Goal: Task Accomplishment & Management: Complete application form

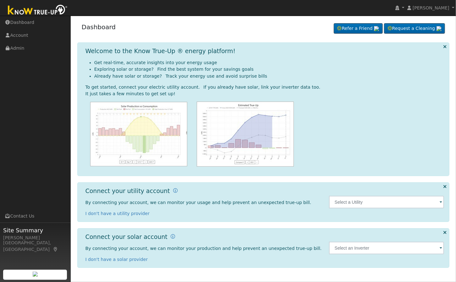
click at [383, 104] on div at bounding box center [265, 134] width 359 height 65
click at [30, 49] on link "Admin" at bounding box center [35, 48] width 71 height 13
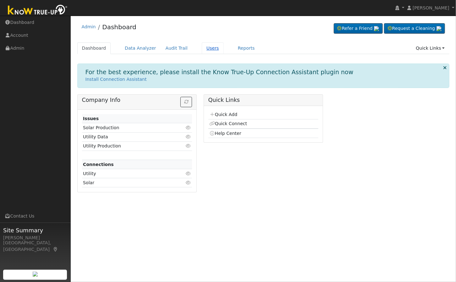
click at [202, 50] on link "Users" at bounding box center [213, 48] width 22 height 12
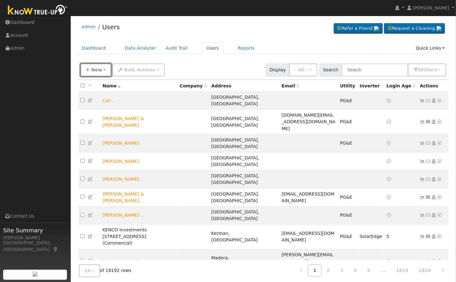
click at [91, 68] on button "New" at bounding box center [95, 70] width 31 height 13
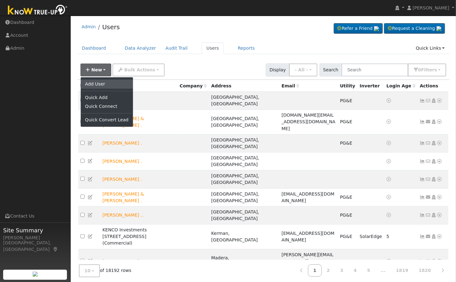
click at [108, 85] on link "Add User" at bounding box center [107, 84] width 52 height 9
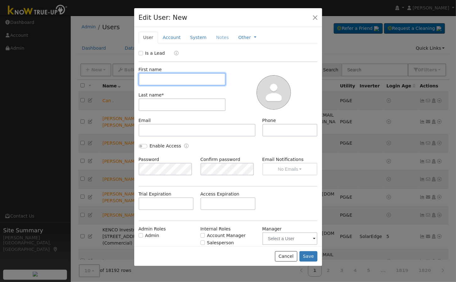
click at [152, 78] on input "text" at bounding box center [182, 79] width 87 height 13
click at [176, 82] on input "text" at bounding box center [182, 79] width 87 height 13
paste input "Justin Demeusy"
click at [166, 79] on input "Justin Demeusy" at bounding box center [182, 79] width 87 height 13
drag, startPoint x: 179, startPoint y: 78, endPoint x: 170, endPoint y: 76, distance: 8.9
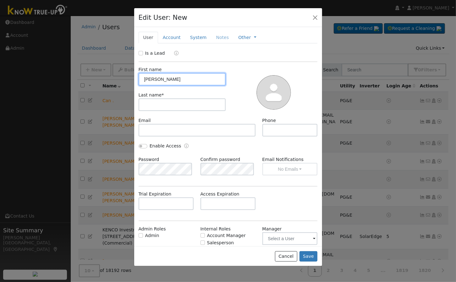
click at [179, 78] on input "Justin Demeusy" at bounding box center [182, 79] width 87 height 13
click at [168, 75] on input "Justin Demeusy" at bounding box center [182, 79] width 87 height 13
click at [169, 75] on input "Justin Demeusy" at bounding box center [182, 79] width 87 height 13
type input "Justin"
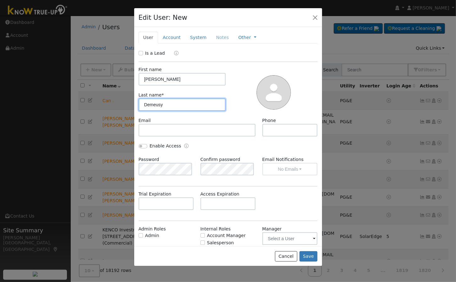
type input "Demeusy"
click at [242, 76] on div at bounding box center [274, 91] width 92 height 51
click at [147, 235] on label "Admin" at bounding box center [152, 235] width 14 height 7
click at [143, 235] on input "Admin" at bounding box center [141, 235] width 4 height 4
checkbox input "true"
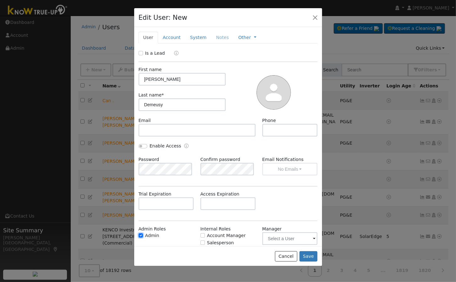
scroll to position [24, 0]
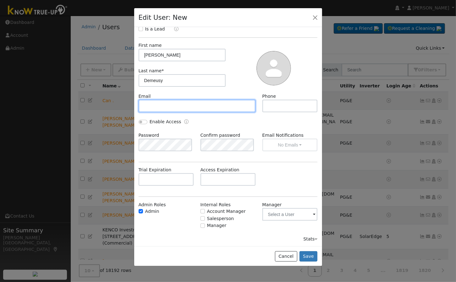
drag, startPoint x: 157, startPoint y: 102, endPoint x: 180, endPoint y: 92, distance: 25.6
click at [157, 102] on input "text" at bounding box center [197, 106] width 117 height 13
paste input "justind@solarnegotiators.com"
type input "justind@solarnegotiators.com"
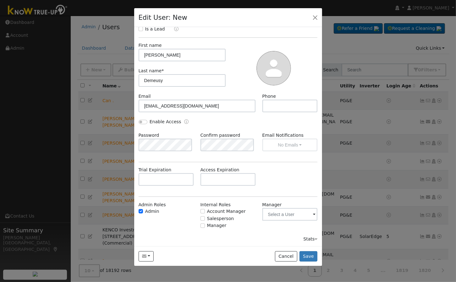
click at [181, 90] on div "First name Justin Last name * Demeusy" at bounding box center [182, 67] width 92 height 51
click at [142, 120] on input "Enable Access" at bounding box center [143, 122] width 9 height 4
checkbox input "true"
click at [175, 178] on input "text" at bounding box center [166, 179] width 55 height 13
paste input "Forest!8054"
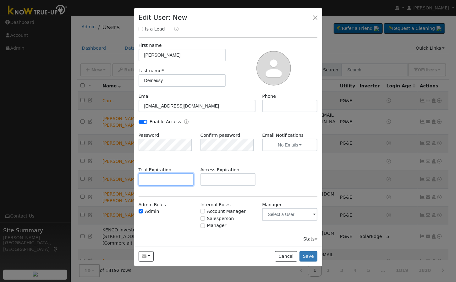
type input "Forest!8054"
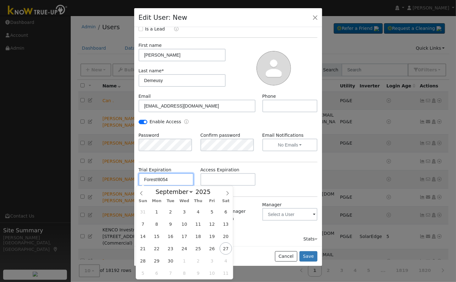
click at [159, 180] on input "Forest!8054" at bounding box center [166, 179] width 55 height 13
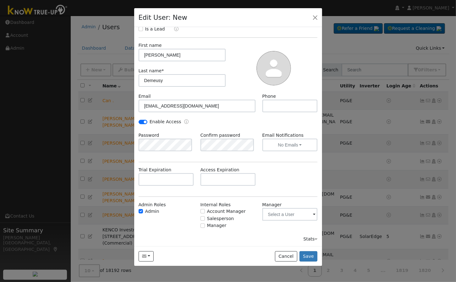
click at [281, 172] on div "Trial Expiration Access Expiration" at bounding box center [228, 179] width 186 height 25
click at [313, 171] on div "Trial Expiration Access Expiration" at bounding box center [228, 179] width 186 height 25
click at [309, 254] on button "Save" at bounding box center [309, 256] width 18 height 11
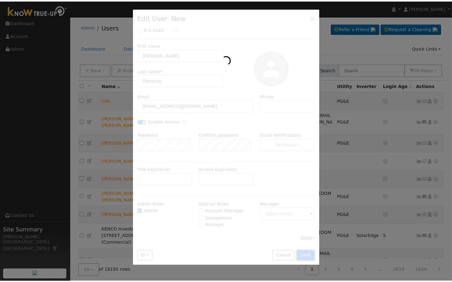
scroll to position [0, 0]
